Goal: Task Accomplishment & Management: Manage account settings

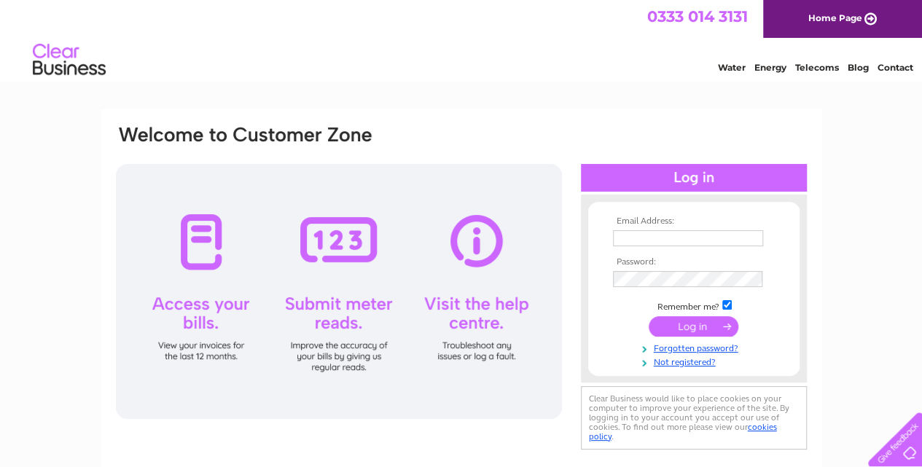
type input "[PERSON_NAME][EMAIL_ADDRESS][DOMAIN_NAME]"
click at [685, 324] on input "submit" at bounding box center [694, 326] width 90 height 20
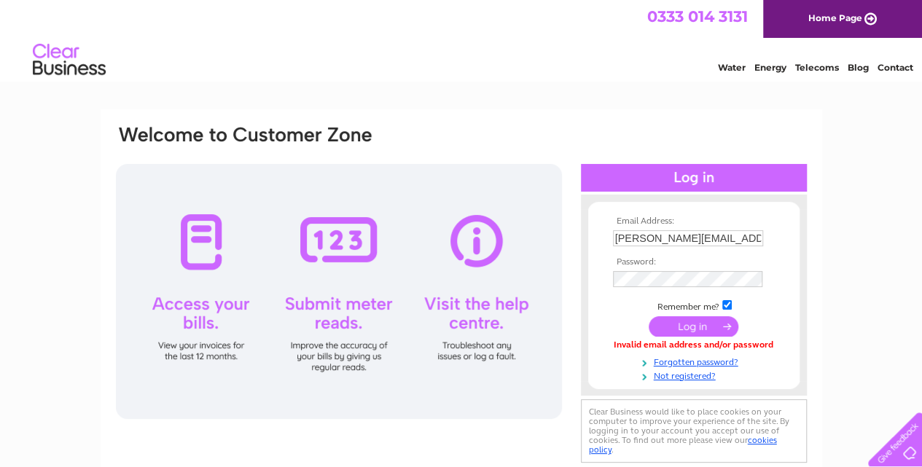
click at [694, 329] on input "submit" at bounding box center [694, 326] width 90 height 20
